Goal: Navigation & Orientation: Find specific page/section

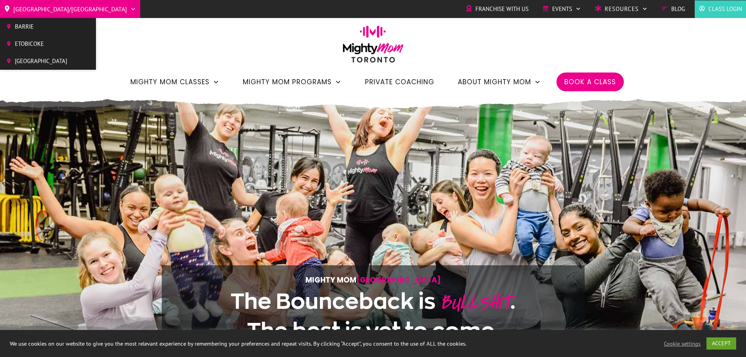
click at [26, 5] on span "[GEOGRAPHIC_DATA]/[GEOGRAPHIC_DATA]" at bounding box center [70, 9] width 114 height 13
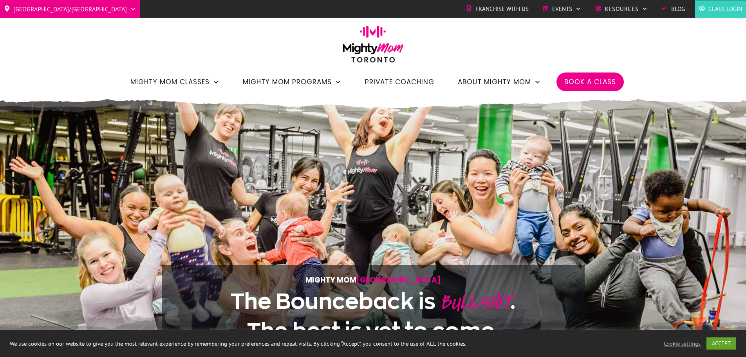
click at [670, 64] on div "Toronto/GTA Barrie Etobicoke North York West Franchise with Us Events Charity S…" at bounding box center [373, 47] width 746 height 95
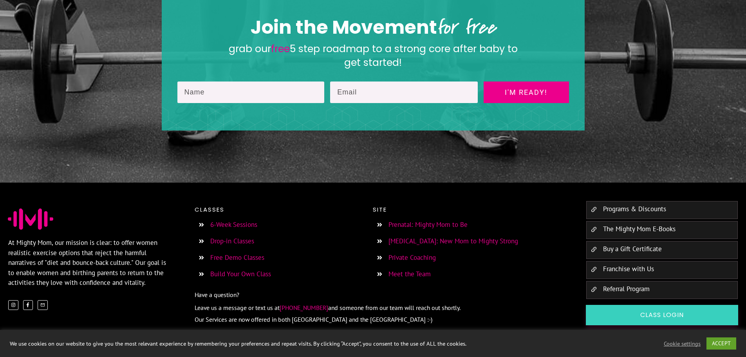
scroll to position [1331, 0]
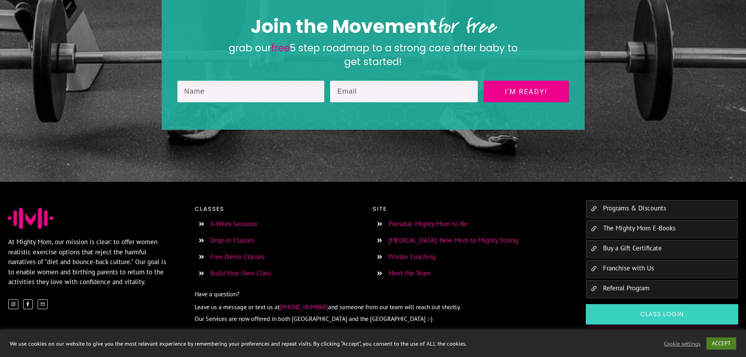
click at [722, 344] on link "ACCEPT" at bounding box center [721, 343] width 30 height 12
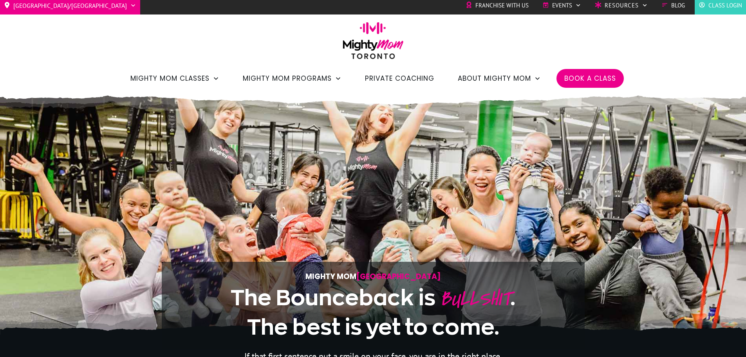
scroll to position [0, 0]
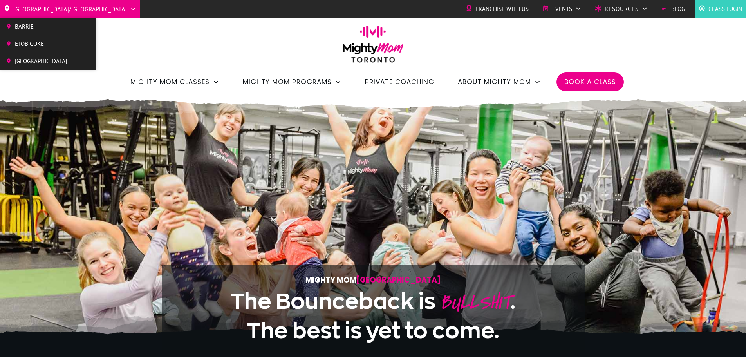
click at [31, 22] on span "Barrie" at bounding box center [41, 27] width 52 height 12
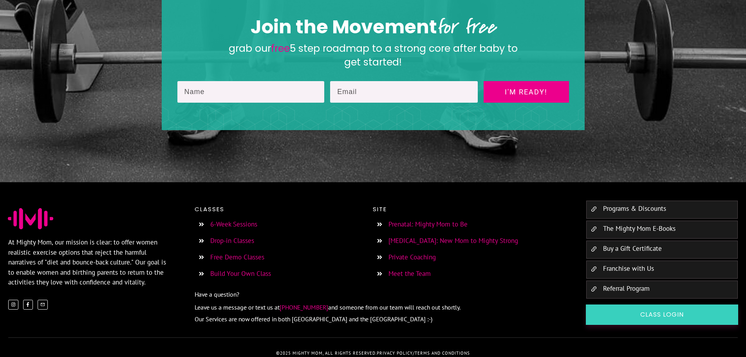
scroll to position [1331, 0]
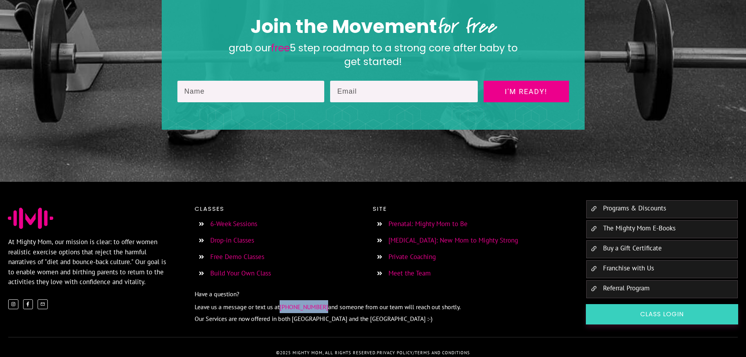
drag, startPoint x: 281, startPoint y: 295, endPoint x: 324, endPoint y: 294, distance: 43.8
click at [324, 300] on p "Leave us a message or text us at (647) 493-3433 and someone from our team will …" at bounding box center [382, 306] width 375 height 13
click at [491, 300] on p "Leave us a message or text us at (647) 493-3433 and someone from our team will …" at bounding box center [382, 306] width 375 height 13
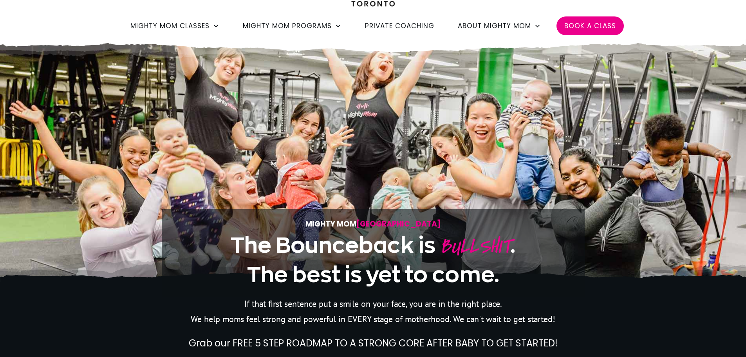
scroll to position [0, 0]
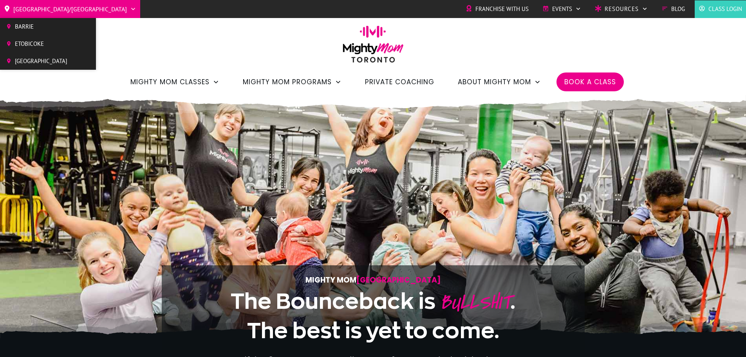
click at [130, 8] on icon at bounding box center [133, 9] width 6 height 6
click at [34, 36] on li "Etobicoke" at bounding box center [48, 43] width 96 height 17
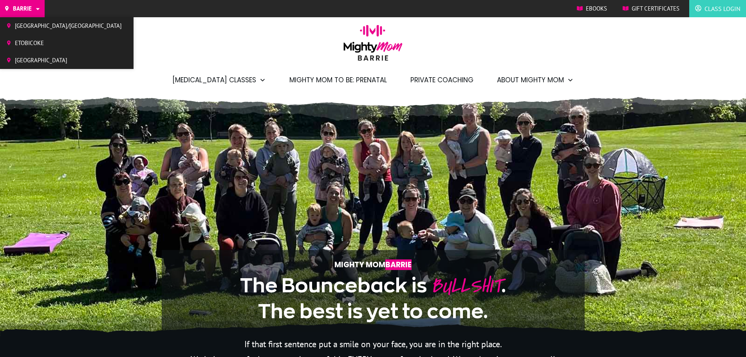
click at [33, 25] on span "[GEOGRAPHIC_DATA]/[GEOGRAPHIC_DATA]" at bounding box center [68, 26] width 107 height 12
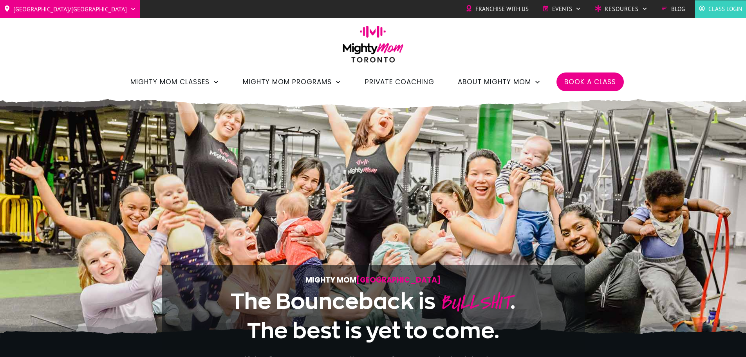
click at [606, 86] on span "Book a Class" at bounding box center [590, 81] width 52 height 13
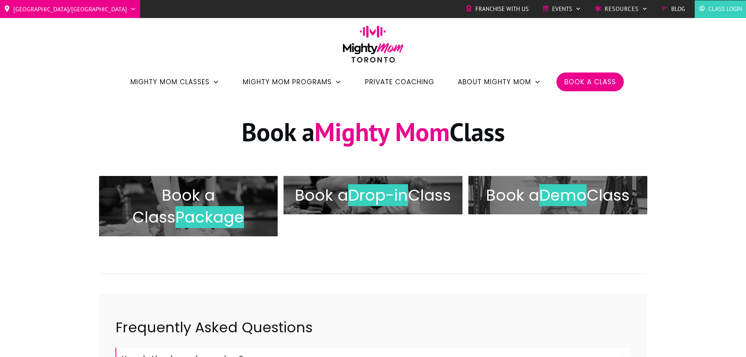
scroll to position [369, 0]
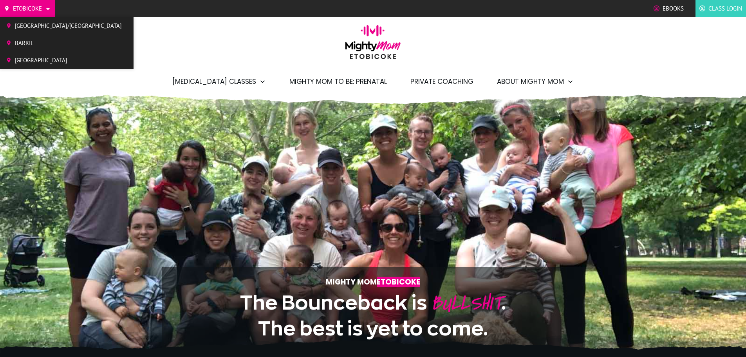
click at [37, 23] on span "[GEOGRAPHIC_DATA]/[GEOGRAPHIC_DATA]" at bounding box center [68, 26] width 107 height 12
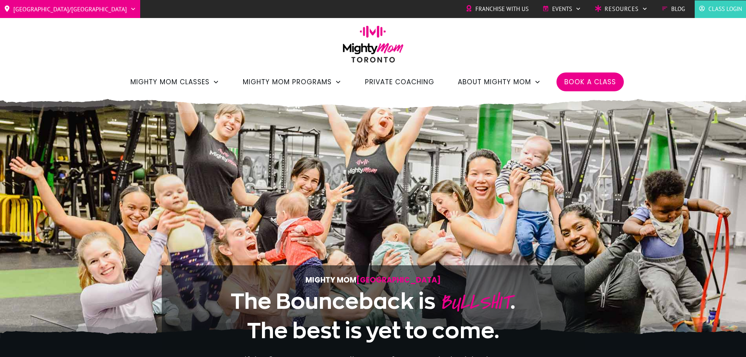
click at [678, 10] on span "Blog" at bounding box center [678, 9] width 14 height 12
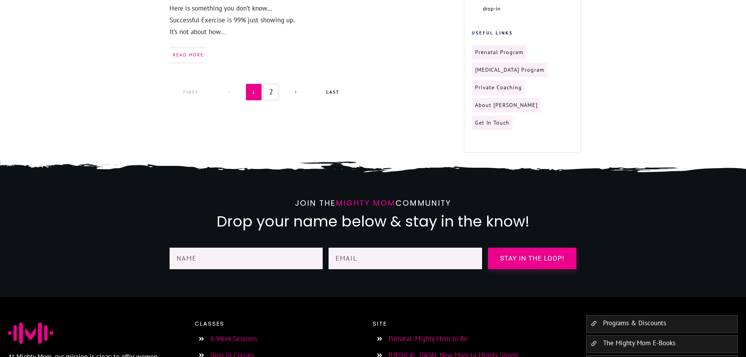
scroll to position [961, 0]
